Goal: Register for event/course

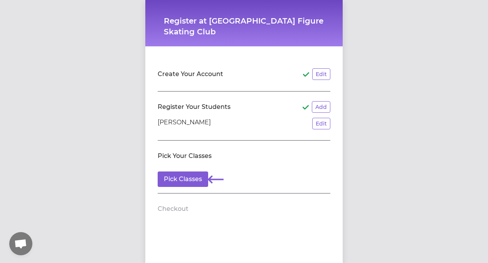
click at [246, 212] on div "Create Your Account Edit Register Your Students Add Elliott Swanson Edit Pick Y…" at bounding box center [244, 139] width 198 height 186
click at [187, 171] on button "Pick Classes" at bounding box center [183, 178] width 51 height 15
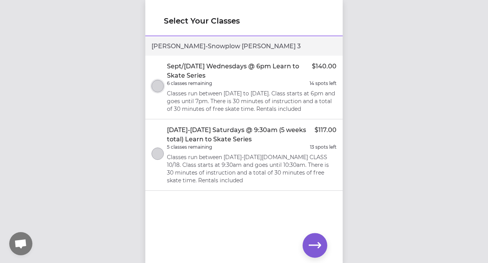
click at [161, 84] on button "select class" at bounding box center [158, 86] width 12 height 12
click at [312, 246] on icon "button" at bounding box center [315, 245] width 12 height 6
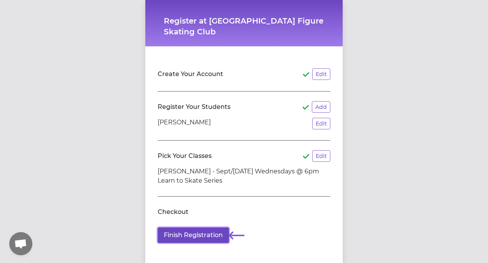
click at [204, 227] on button "Finish Registration" at bounding box center [193, 234] width 71 height 15
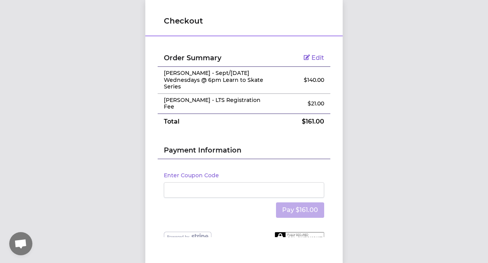
click at [203, 218] on div "Enter Coupon Code Pay $161.00" at bounding box center [244, 195] width 173 height 73
click at [200, 171] on button "Enter Coupon Code" at bounding box center [191, 175] width 55 height 8
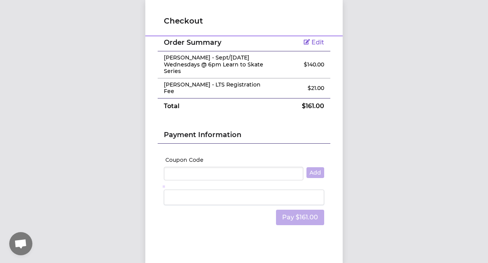
scroll to position [27, 0]
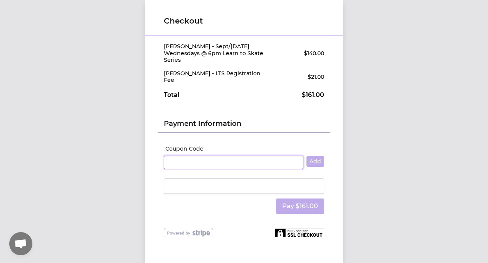
click at [222, 155] on input "Coupon Code" at bounding box center [234, 162] width 140 height 14
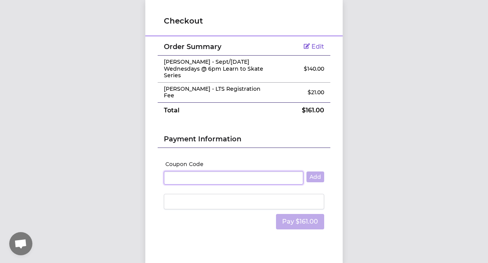
scroll to position [0, 0]
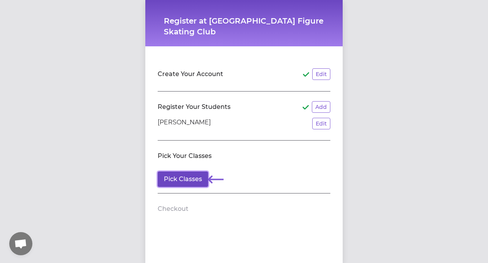
click at [193, 171] on button "Pick Classes" at bounding box center [183, 178] width 51 height 15
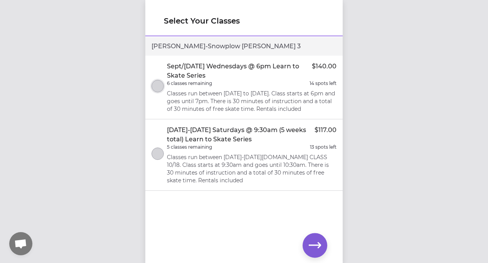
click at [162, 81] on button "select class" at bounding box center [158, 86] width 12 height 12
click at [314, 246] on icon "button" at bounding box center [315, 245] width 12 height 6
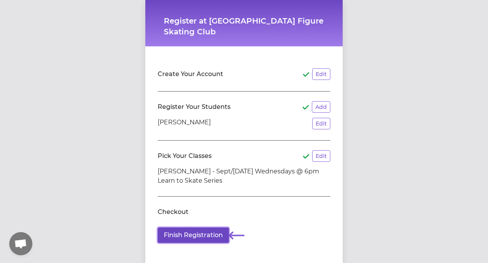
click at [204, 227] on button "Finish Registration" at bounding box center [193, 234] width 71 height 15
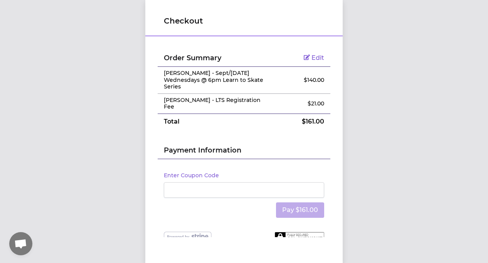
click at [252, 186] on iframe at bounding box center [244, 189] width 150 height 7
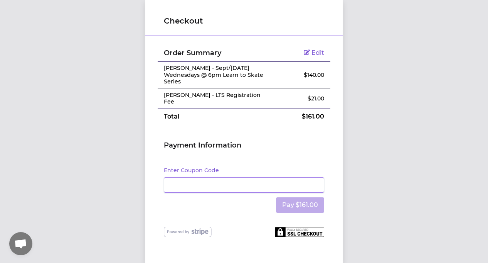
click at [286, 226] on img at bounding box center [299, 231] width 49 height 10
click at [282, 197] on button "Pay $161.00" at bounding box center [300, 204] width 48 height 15
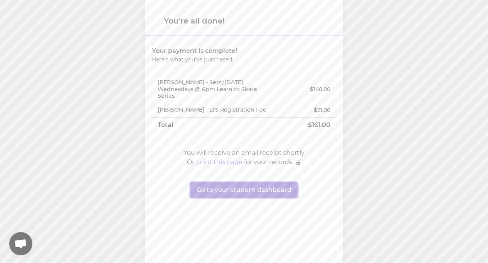
click at [261, 182] on button "Go to your student dashboard" at bounding box center [244, 189] width 107 height 15
